Goal: Navigation & Orientation: Find specific page/section

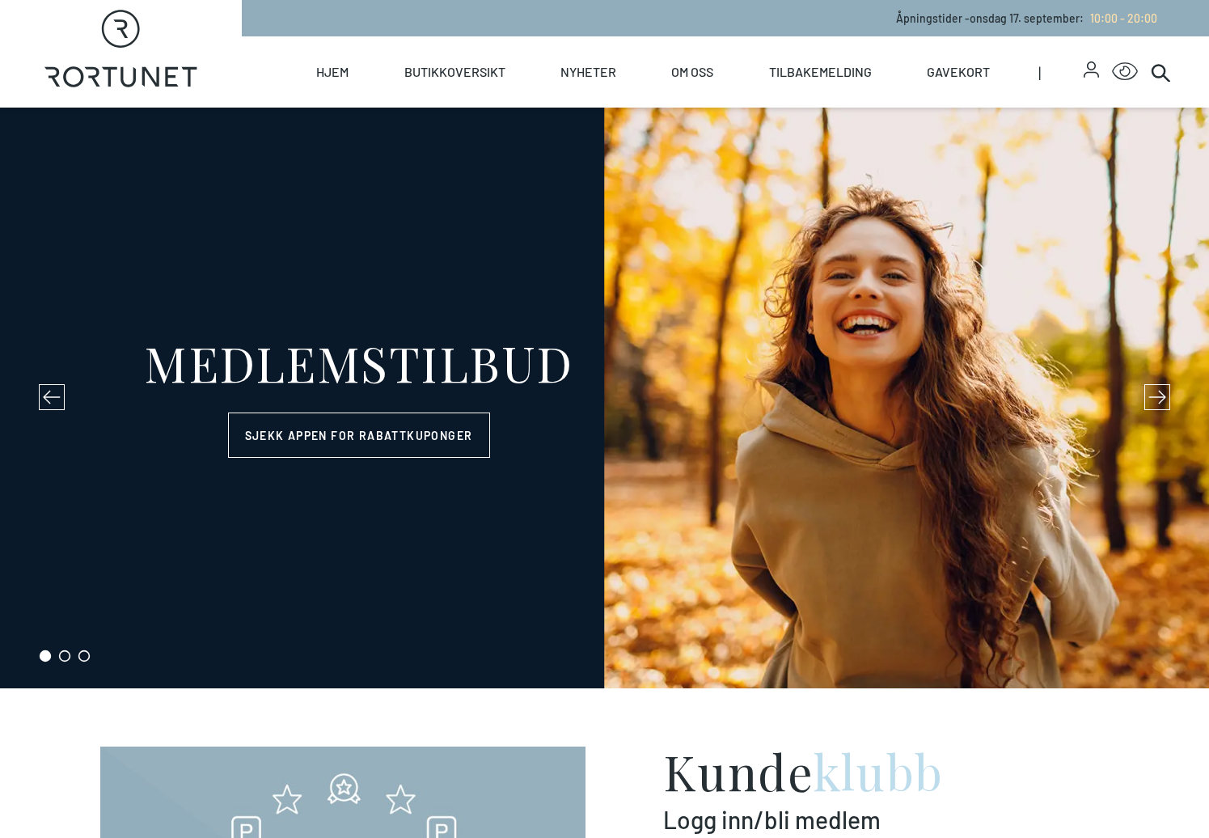
select select "NO"
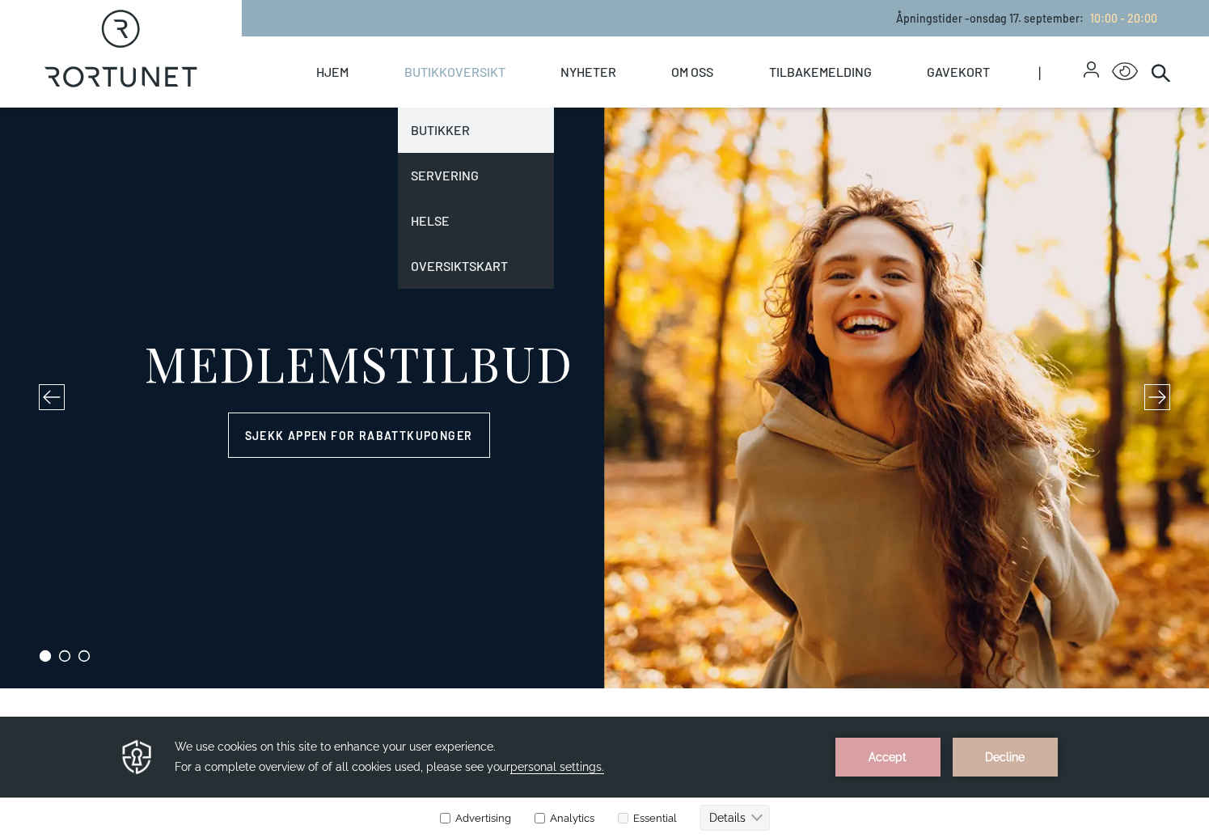
click at [429, 128] on link "Butikker" at bounding box center [476, 130] width 156 height 45
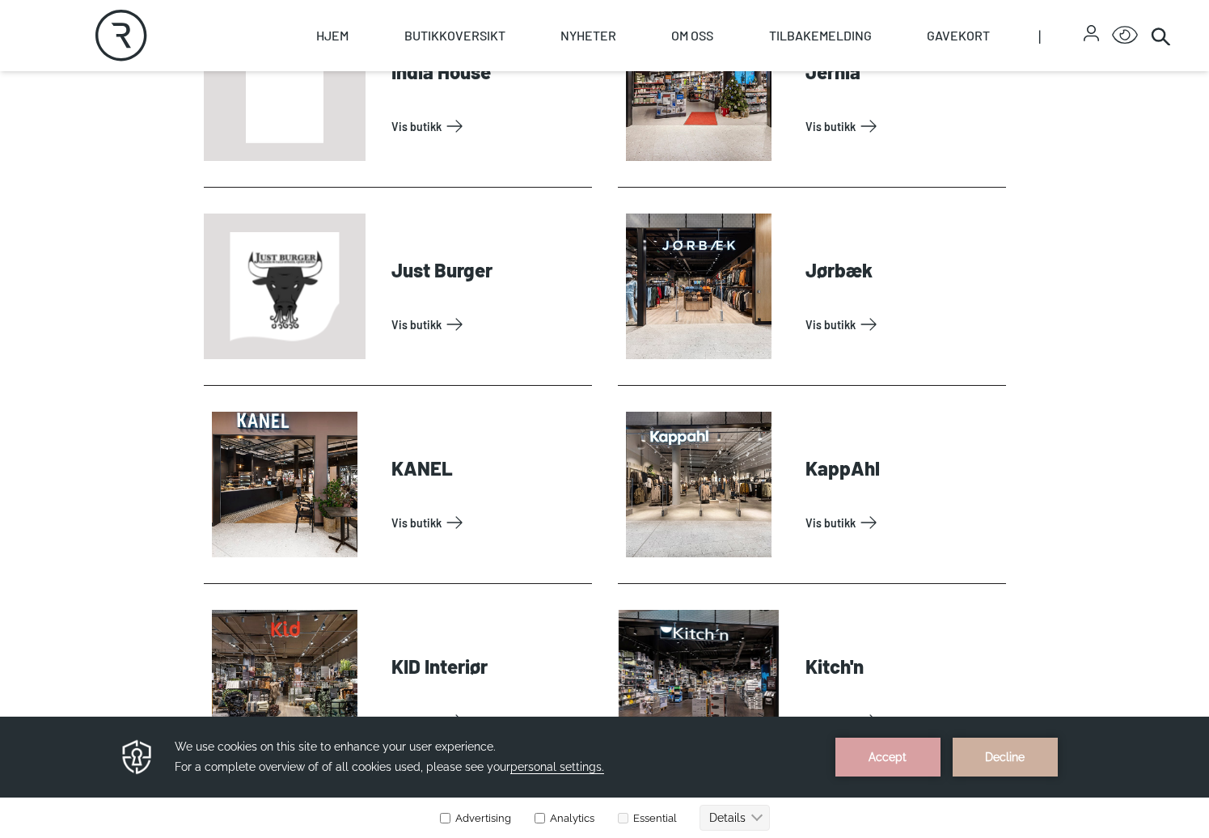
scroll to position [1698, 0]
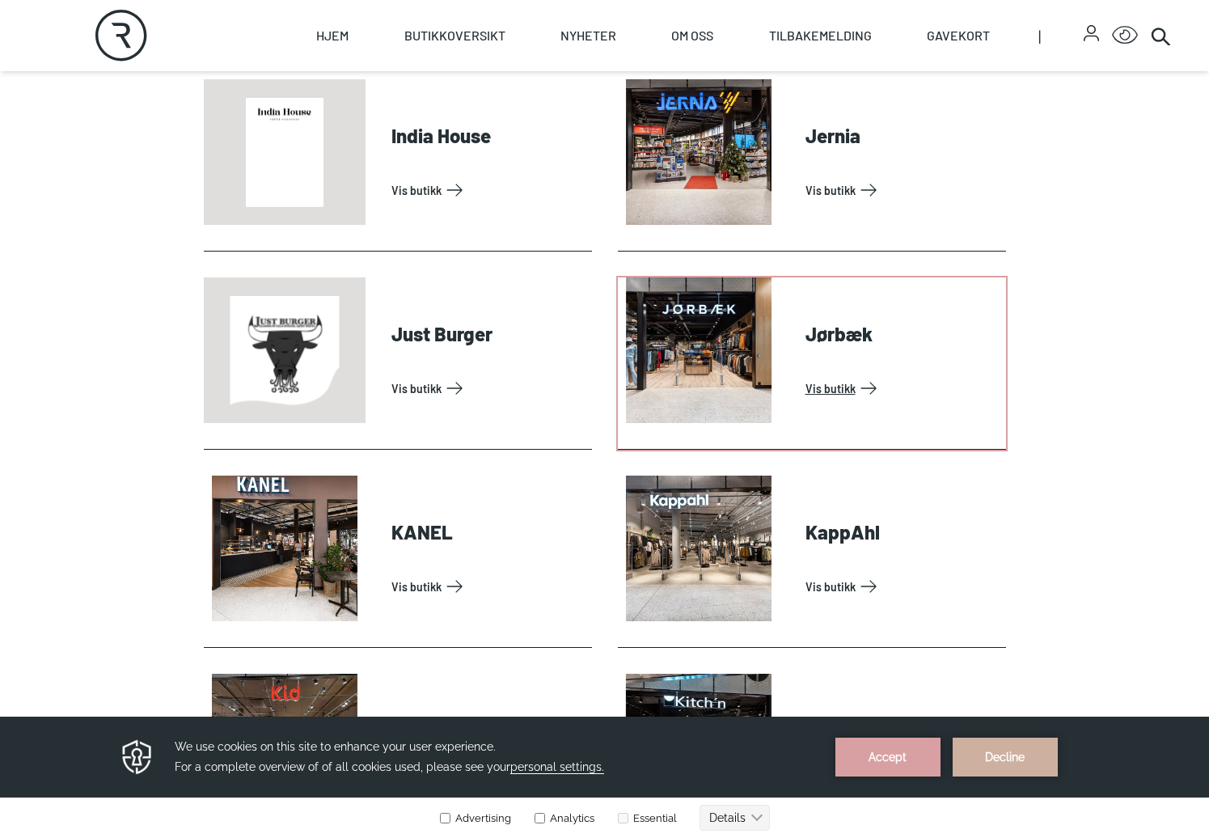
click at [832, 386] on link "Vis butikk" at bounding box center [902, 388] width 194 height 26
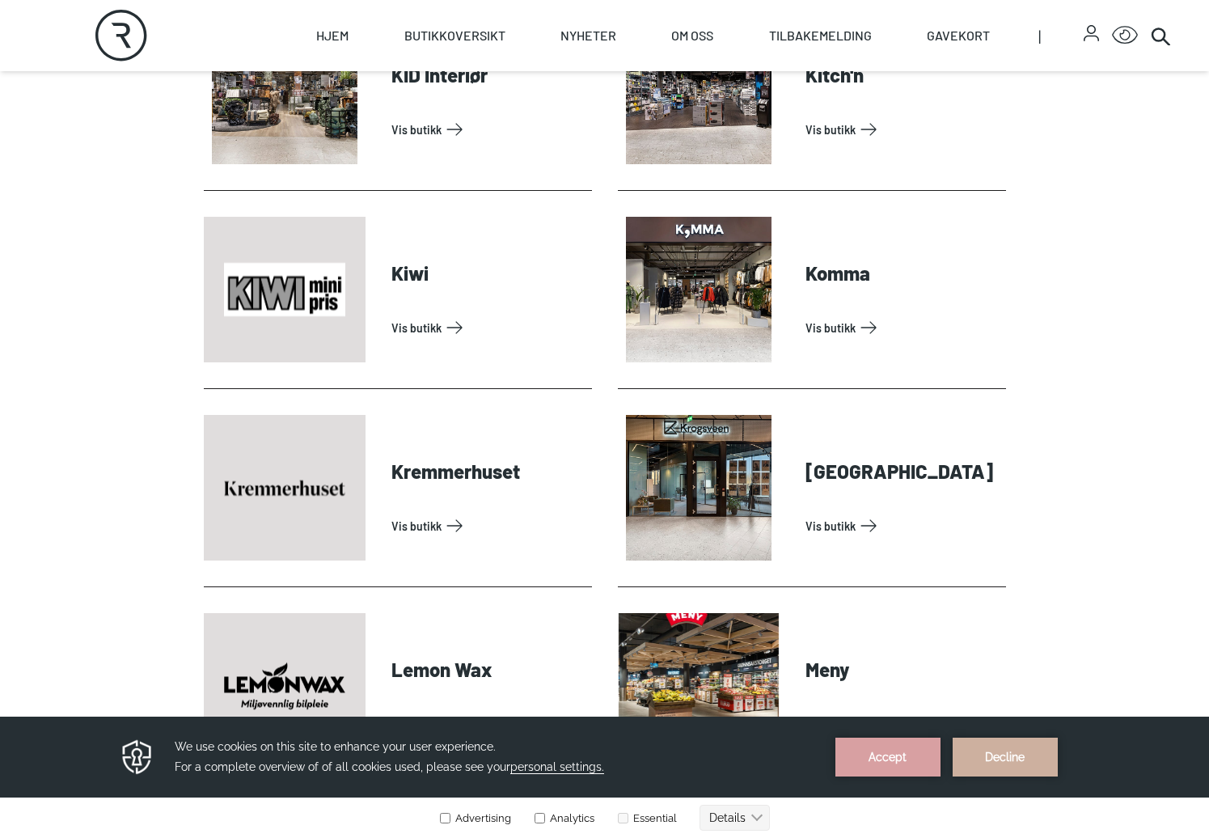
scroll to position [2345, 0]
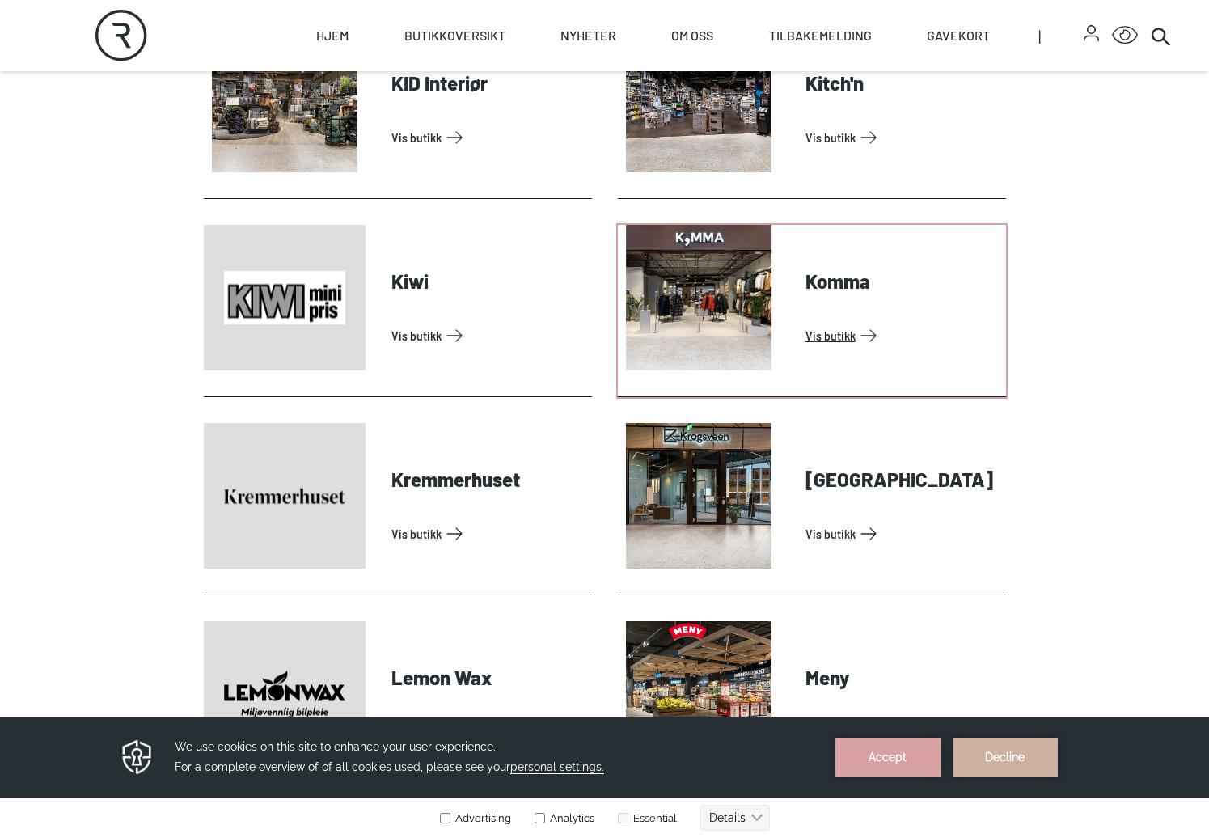
click at [830, 337] on link "Vis butikk" at bounding box center [902, 336] width 194 height 26
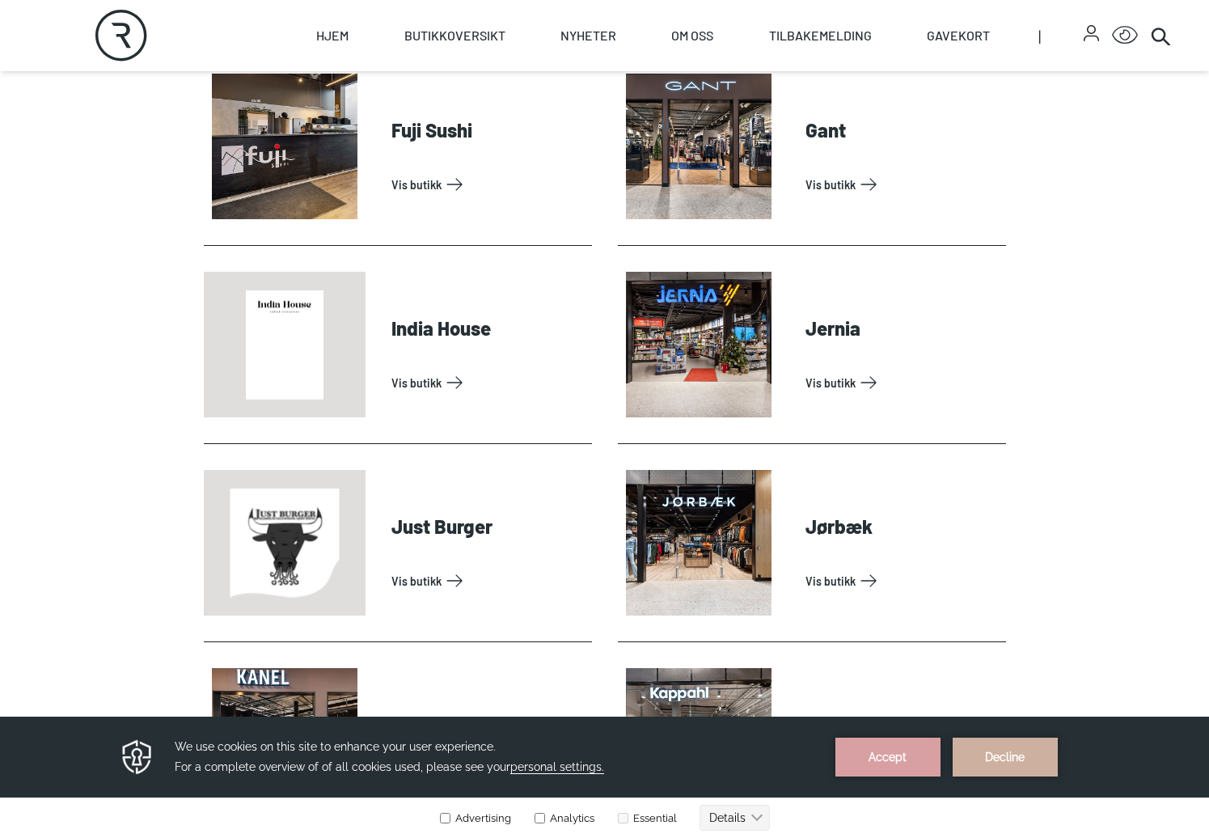
scroll to position [1617, 0]
